Goal: Information Seeking & Learning: Learn about a topic

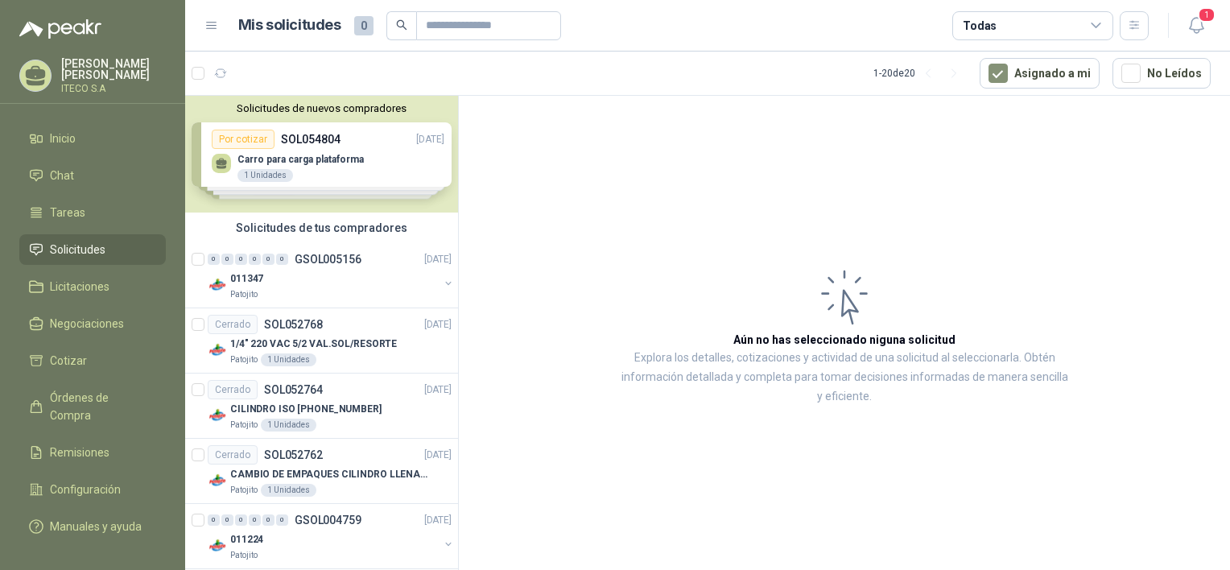
click at [325, 164] on div "Solicitudes de nuevos compradores Por cotizar SOL054804 04/09/25 Carro para car…" at bounding box center [321, 154] width 273 height 117
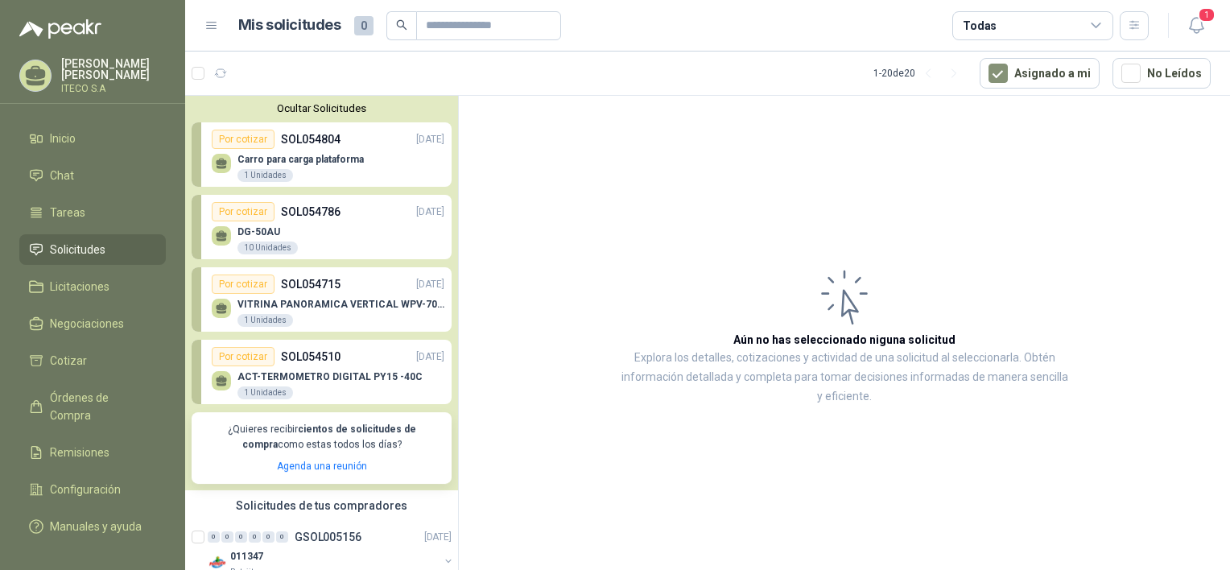
click at [325, 164] on p "Carro para carga plataforma" at bounding box center [300, 159] width 126 height 11
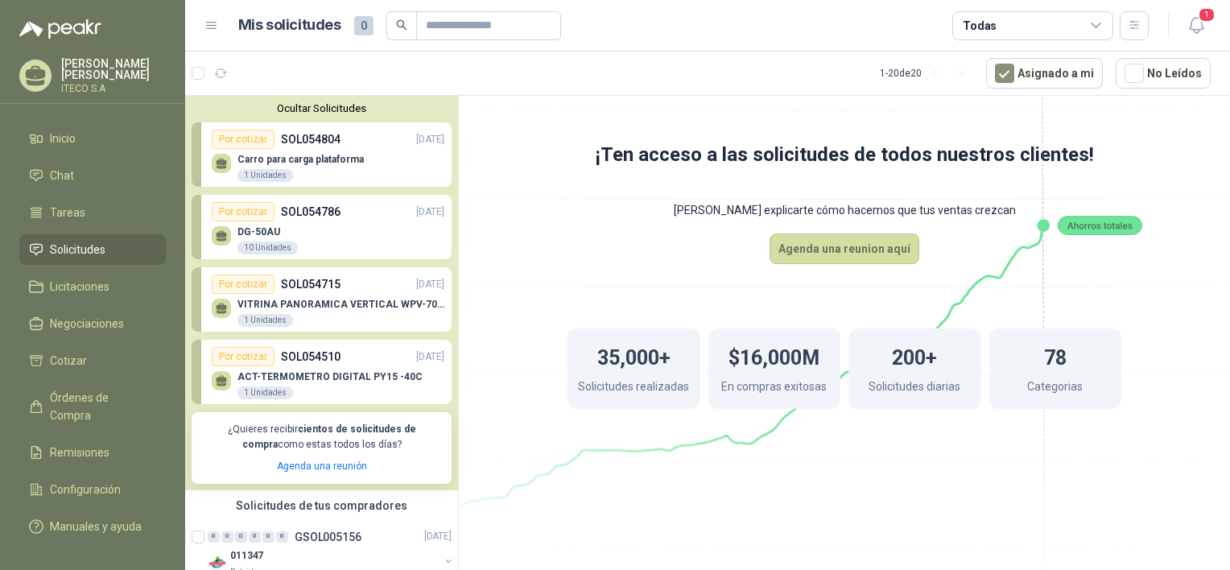
click at [348, 229] on div "DG-50AU 10 Unidades" at bounding box center [328, 238] width 233 height 34
click at [315, 225] on div "DG-50AU 10 Unidades" at bounding box center [328, 238] width 233 height 34
click at [326, 296] on div "VITRINA PANORAMICA VERTICAL WPV-700FA 1 Unidades" at bounding box center [328, 311] width 233 height 34
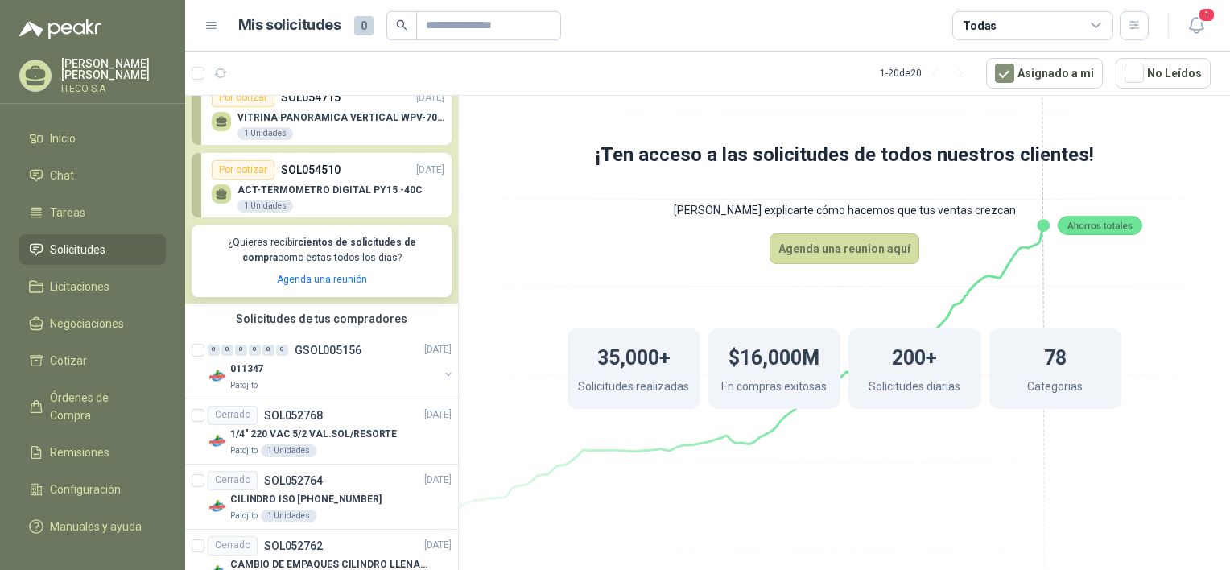
scroll to position [192, 0]
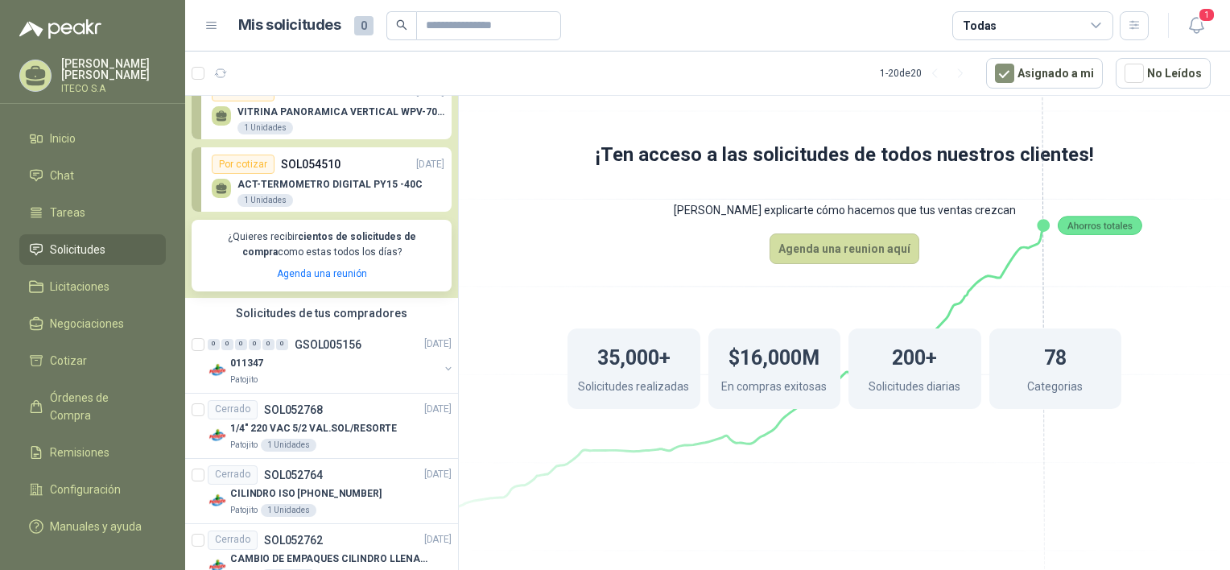
click at [328, 179] on p "ACT-TERMOMETRO DIGITAL PY15 -40C" at bounding box center [329, 184] width 185 height 11
click at [341, 364] on div "011347" at bounding box center [334, 363] width 208 height 19
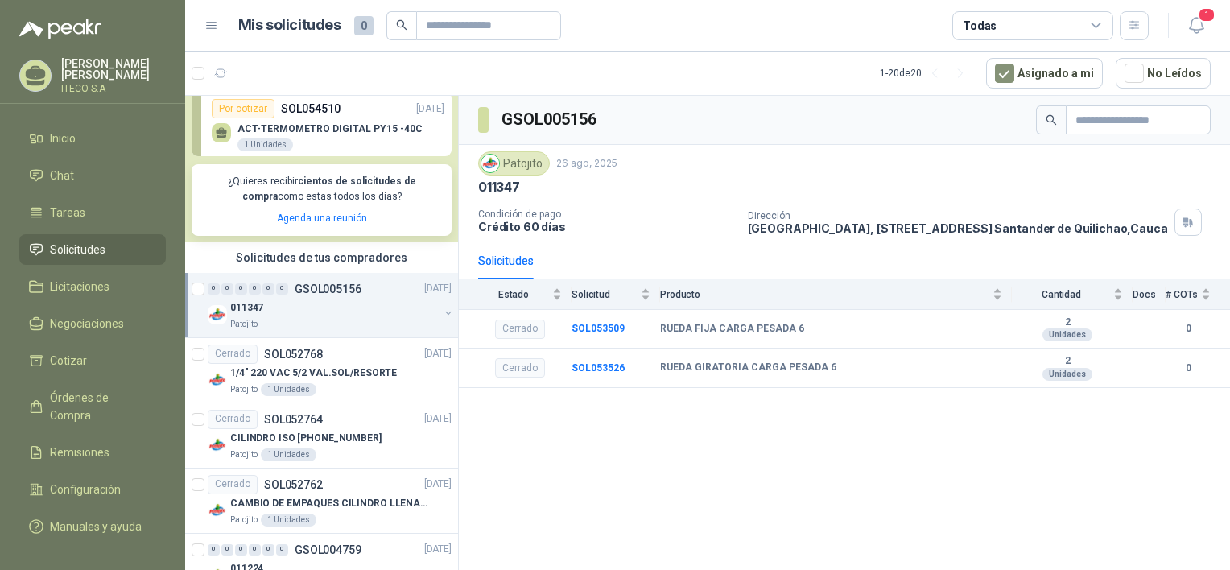
scroll to position [251, 0]
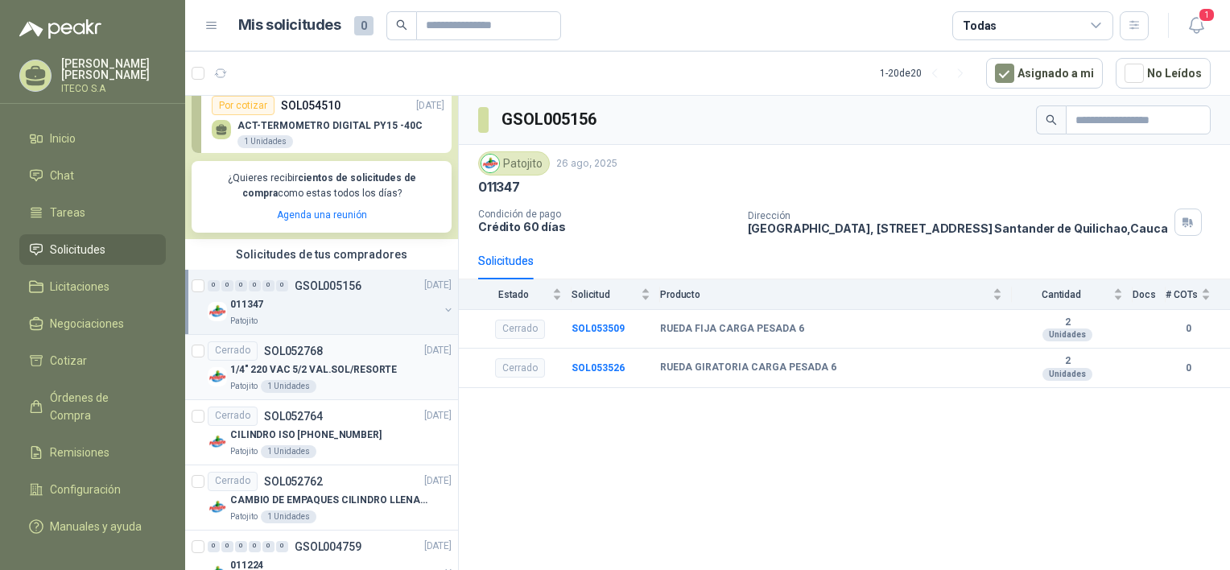
click at [351, 389] on div "Patojito 1 Unidades" at bounding box center [340, 386] width 221 height 13
